Goal: Information Seeking & Learning: Learn about a topic

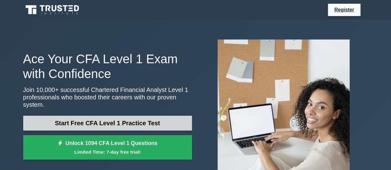
click at [102, 116] on link "Start Free CFA Level 1 Practice Test" at bounding box center [107, 123] width 169 height 15
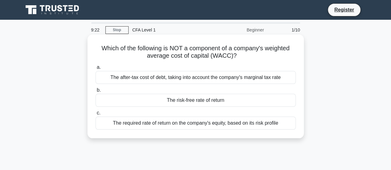
click at [189, 79] on div "The after-tax cost of debt, taking into account the company's marginal tax rate" at bounding box center [196, 77] width 200 height 13
click at [96, 70] on input "a. The after-tax cost of debt, taking into account the company's marginal tax r…" at bounding box center [96, 68] width 0 height 4
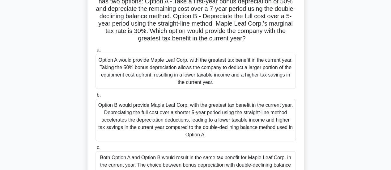
scroll to position [93, 0]
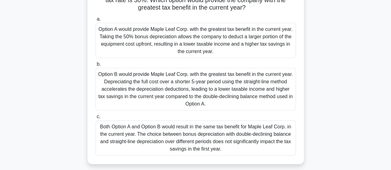
click at [175, 83] on div "Option B would provide Maple Leaf Corp. with the greatest tax benefit in the cu…" at bounding box center [196, 89] width 200 height 43
click at [96, 66] on input "b. Option B would provide Maple Leaf Corp. with the greatest tax benefit in the…" at bounding box center [96, 64] width 0 height 4
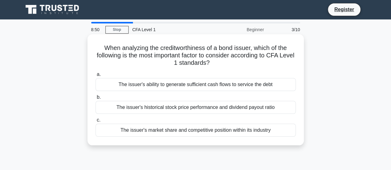
scroll to position [0, 0]
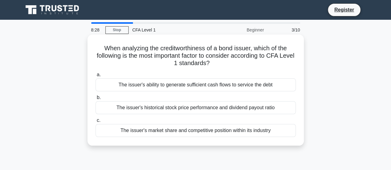
click at [187, 87] on div "The issuer's ability to generate sufficient cash flows to service the debt" at bounding box center [196, 85] width 200 height 13
click at [96, 77] on input "a. The issuer's ability to generate sufficient cash flows to service the debt" at bounding box center [96, 75] width 0 height 4
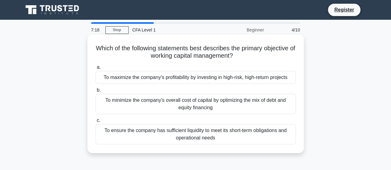
click at [244, 132] on div "To ensure the company has sufficient liquidity to meet its short-term obligatio…" at bounding box center [196, 134] width 200 height 20
click at [96, 123] on input "c. To ensure the company has sufficient liquidity to meet its short-term obliga…" at bounding box center [96, 121] width 0 height 4
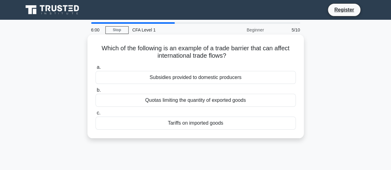
click at [250, 102] on div "Quotas limiting the quantity of exported goods" at bounding box center [196, 100] width 200 height 13
click at [96, 92] on input "b. Quotas limiting the quantity of exported goods" at bounding box center [96, 90] width 0 height 4
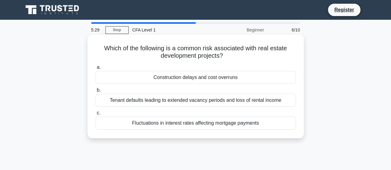
click at [262, 99] on div "Tenant defaults leading to extended vacancy periods and loss of rental income" at bounding box center [196, 100] width 200 height 13
click at [96, 92] on input "b. Tenant defaults leading to extended vacancy periods and loss of rental income" at bounding box center [96, 90] width 0 height 4
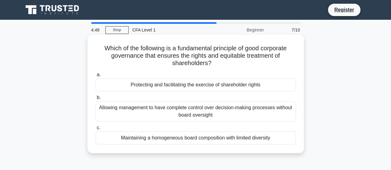
click at [237, 91] on div "Protecting and facilitating the exercise of shareholder rights" at bounding box center [196, 85] width 200 height 13
click at [96, 77] on input "a. Protecting and facilitating the exercise of shareholder rights" at bounding box center [96, 75] width 0 height 4
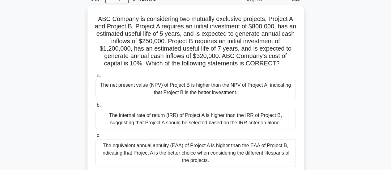
scroll to position [62, 0]
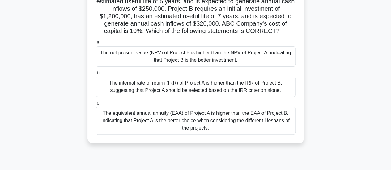
click at [220, 54] on div "The net present value (NPV) of Project B is higher than the NPV of Project A, i…" at bounding box center [196, 56] width 200 height 20
click at [96, 45] on input "a. The net present value (NPV) of Project B is higher than the NPV of Project A…" at bounding box center [96, 43] width 0 height 4
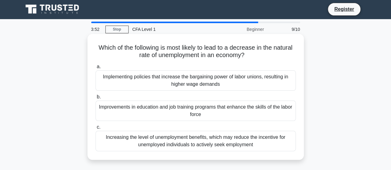
scroll to position [0, 0]
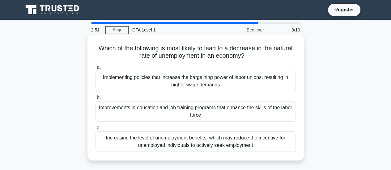
click at [254, 113] on div "Improvements in education and job training programs that enhance the skills of …" at bounding box center [196, 111] width 200 height 20
click at [96, 100] on input "b. Improvements in education and job training programs that enhance the skills …" at bounding box center [96, 98] width 0 height 4
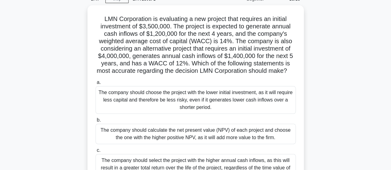
scroll to position [31, 0]
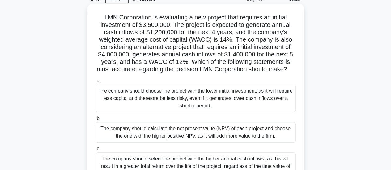
click at [262, 113] on div "The company should choose the project with the lower initial investment, as it …" at bounding box center [196, 99] width 200 height 28
click at [96, 83] on input "a. The company should choose the project with the lower initial investment, as …" at bounding box center [96, 81] width 0 height 4
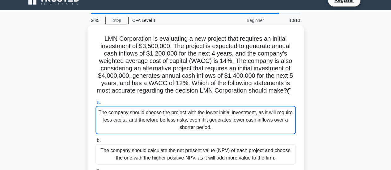
scroll to position [0, 0]
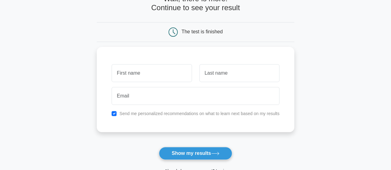
scroll to position [31, 0]
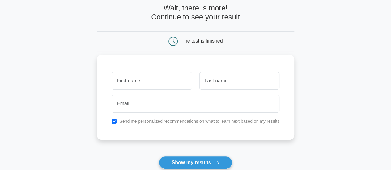
click at [173, 84] on input "text" at bounding box center [152, 81] width 80 height 18
type input "Thiago"
click at [221, 79] on input "text" at bounding box center [239, 81] width 80 height 18
type input "Pontuschka"
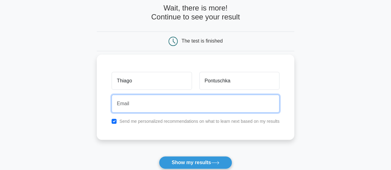
click at [186, 105] on input "email" at bounding box center [196, 104] width 168 height 18
type input "[EMAIL_ADDRESS][DOMAIN_NAME]"
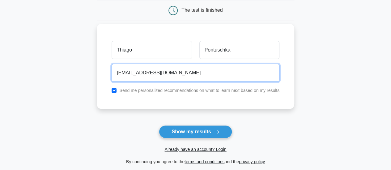
scroll to position [93, 0]
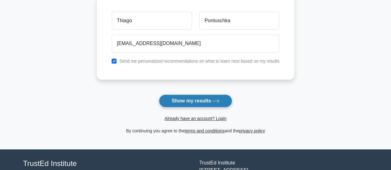
click at [188, 100] on button "Show my results" at bounding box center [195, 101] width 73 height 13
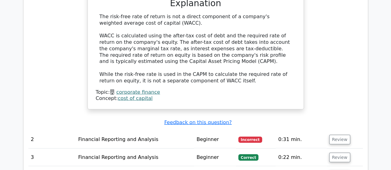
scroll to position [610, 0]
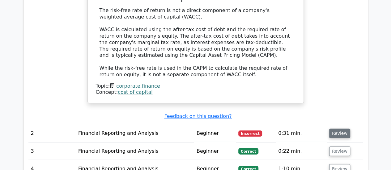
click at [333, 129] on button "Review" at bounding box center [339, 134] width 21 height 10
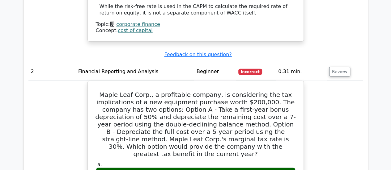
scroll to position [641, 0]
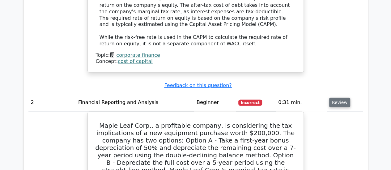
click at [343, 98] on button "Review" at bounding box center [339, 103] width 21 height 10
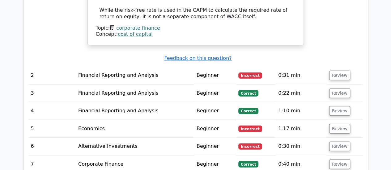
scroll to position [703, 0]
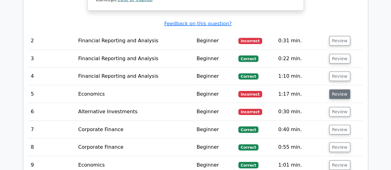
click at [341, 90] on button "Review" at bounding box center [339, 95] width 21 height 10
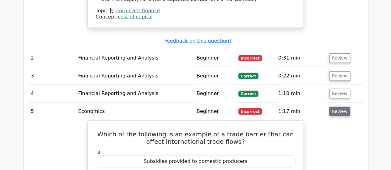
scroll to position [672, 0]
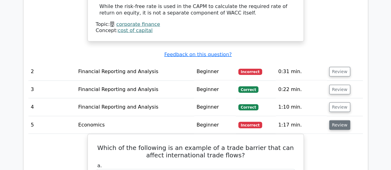
click at [340, 121] on button "Review" at bounding box center [339, 126] width 21 height 10
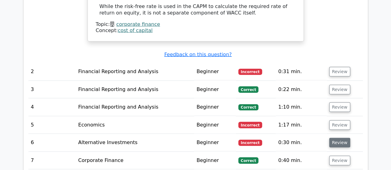
click at [339, 138] on button "Review" at bounding box center [339, 143] width 21 height 10
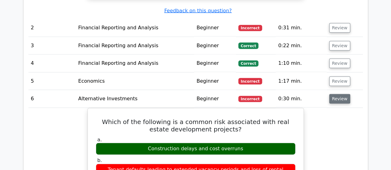
scroll to position [703, 0]
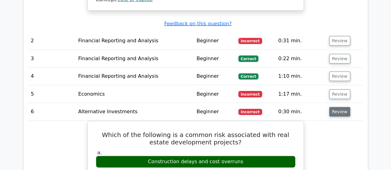
click at [337, 107] on button "Review" at bounding box center [339, 112] width 21 height 10
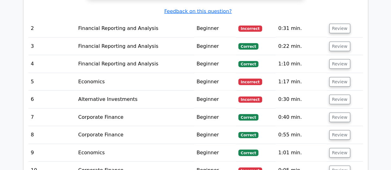
scroll to position [734, 0]
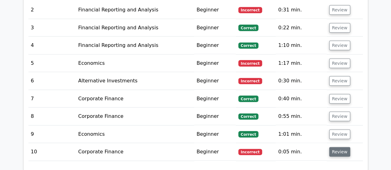
click at [333, 147] on button "Review" at bounding box center [339, 152] width 21 height 10
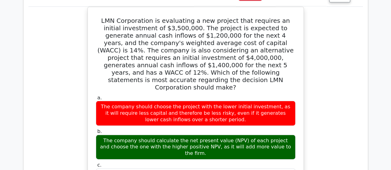
scroll to position [796, 0]
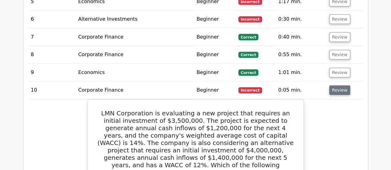
click at [341, 86] on button "Review" at bounding box center [339, 91] width 21 height 10
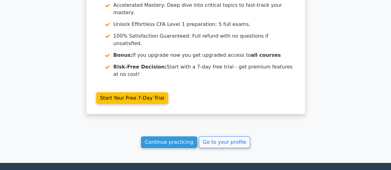
scroll to position [0, 0]
